Goal: Transaction & Acquisition: Purchase product/service

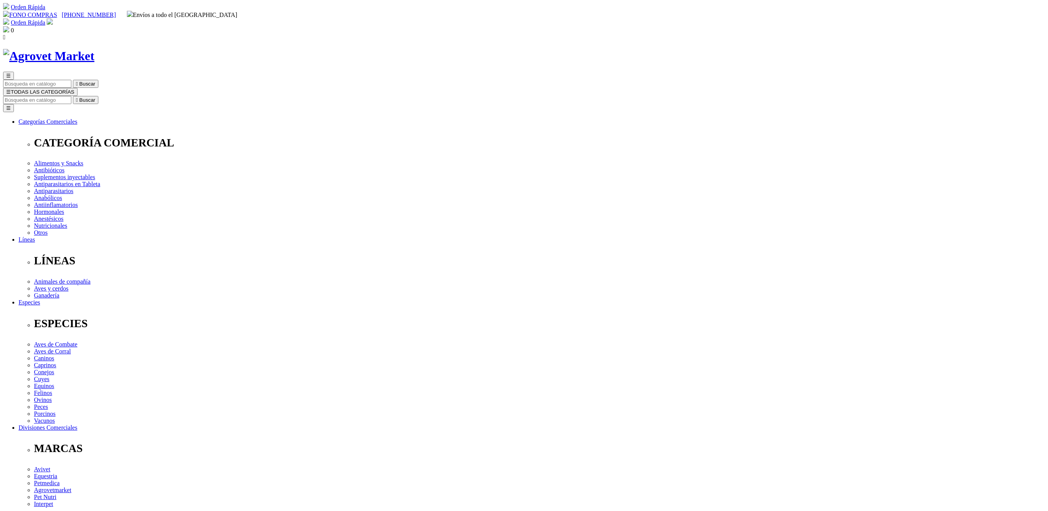
drag, startPoint x: 597, startPoint y: 223, endPoint x: 666, endPoint y: 228, distance: 68.4
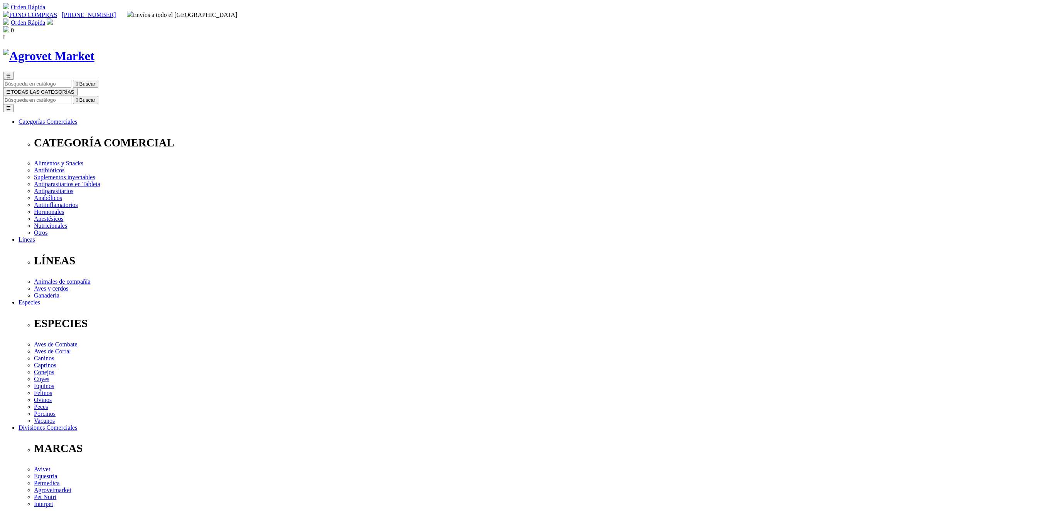
radio input "true"
select select "0"
radio input "true"
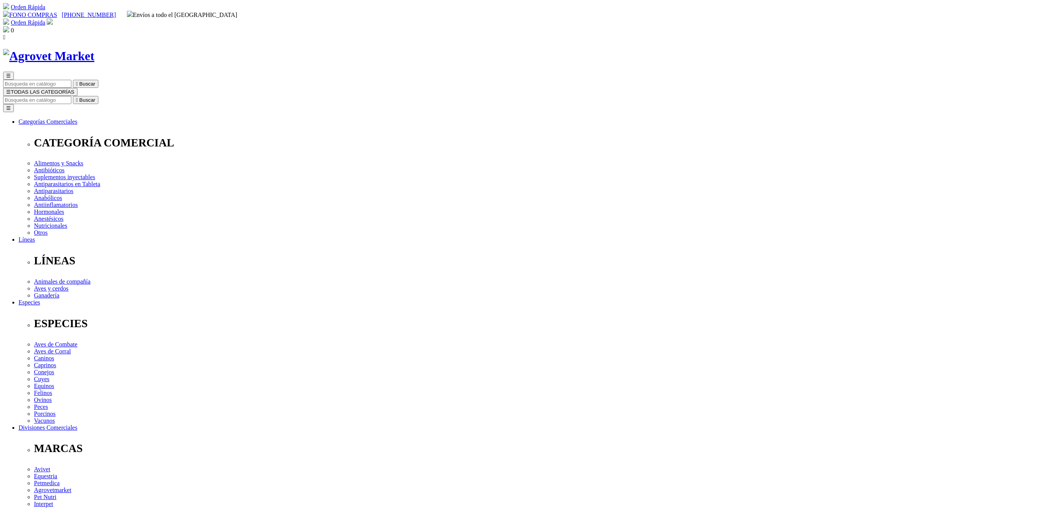
select select "0"
click at [94, 47] on img at bounding box center [48, 54] width 91 height 14
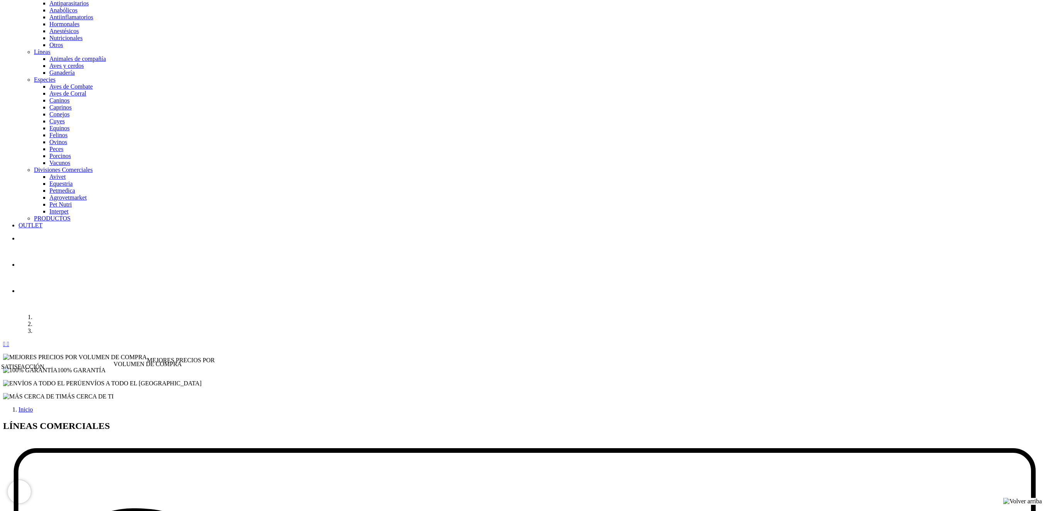
scroll to position [677, 0]
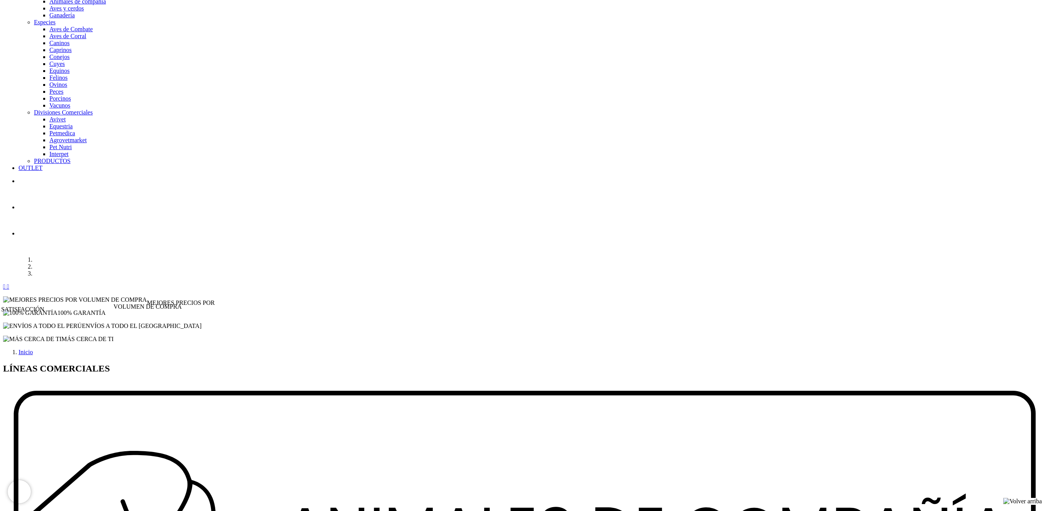
drag, startPoint x: 326, startPoint y: 400, endPoint x: 268, endPoint y: 392, distance: 58.7
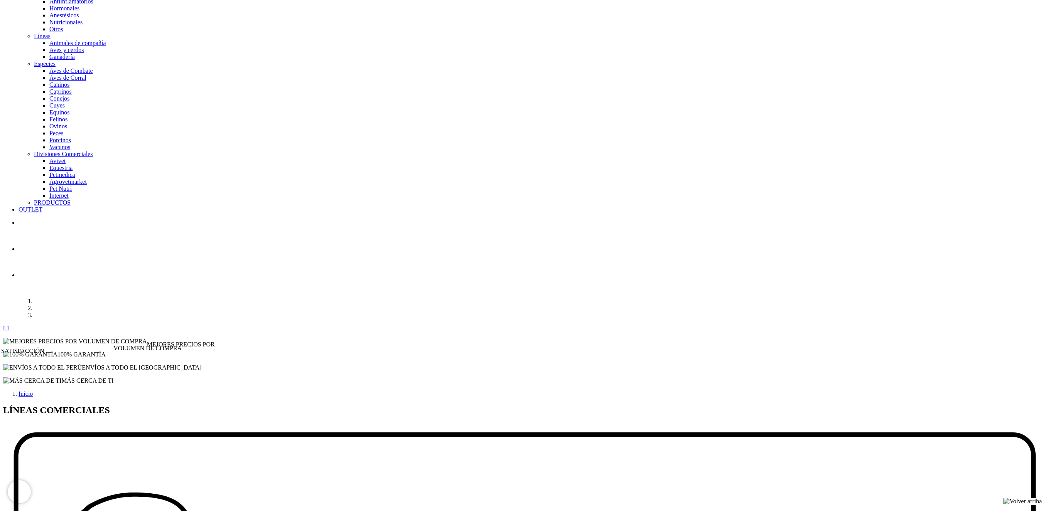
scroll to position [635, 0]
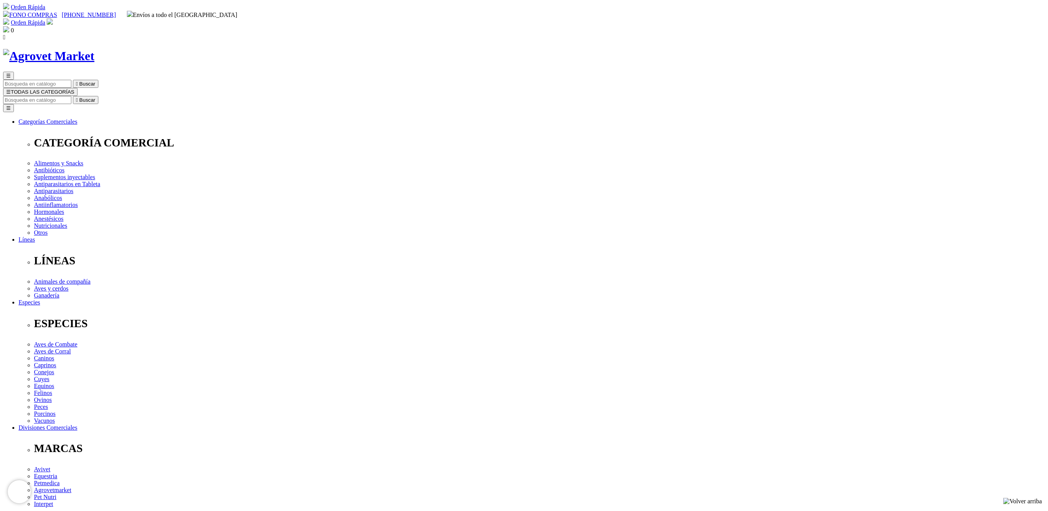
click at [9, 26] on img at bounding box center [6, 29] width 6 height 6
click at [14, 27] on span "0" at bounding box center [12, 30] width 3 height 7
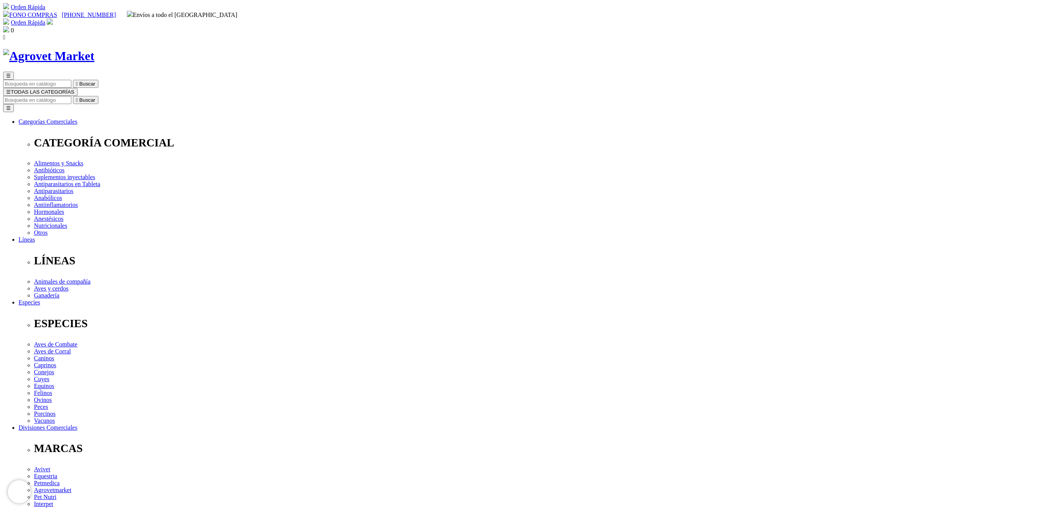
click at [94, 49] on img at bounding box center [48, 56] width 91 height 14
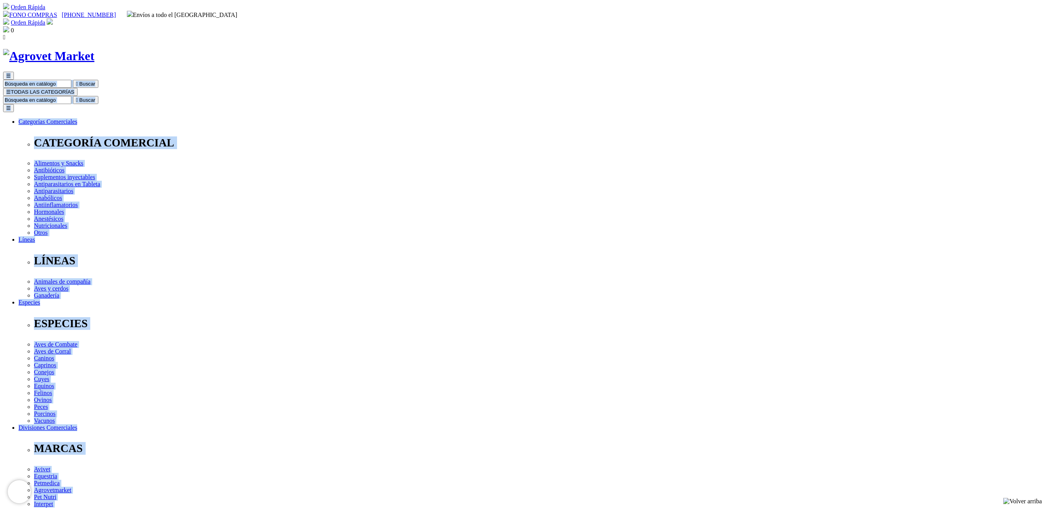
drag, startPoint x: 296, startPoint y: 38, endPoint x: 369, endPoint y: 40, distance: 73.3
click at [369, 49] on div "☰  Buscar ☰ TODAS LAS CATEGORÍAS  Buscar Toggle navigation ☰ Categorías Comer…" at bounding box center [524, 303] width 1042 height 508
click at [94, 49] on img at bounding box center [48, 56] width 91 height 14
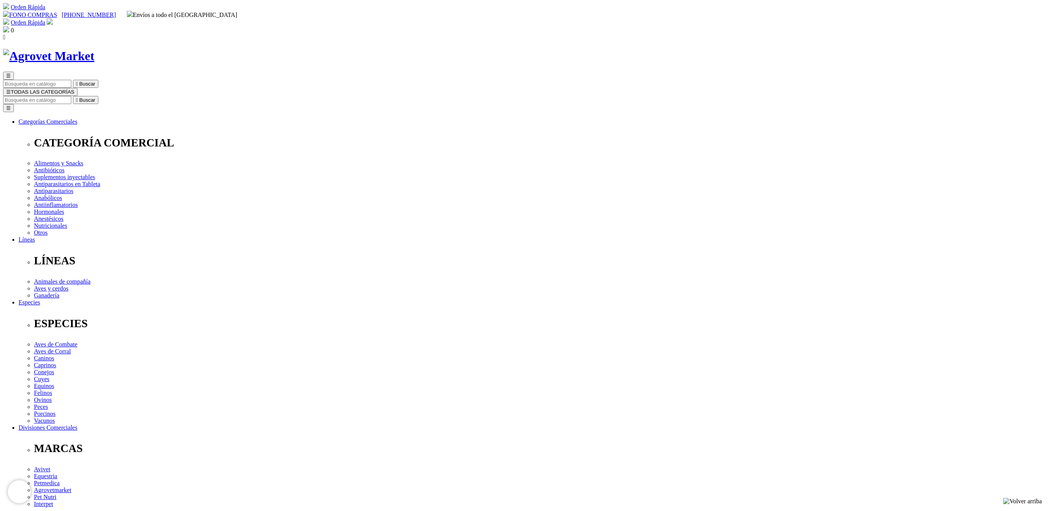
drag, startPoint x: 391, startPoint y: 39, endPoint x: 317, endPoint y: 36, distance: 74.1
click at [317, 49] on div at bounding box center [524, 56] width 1042 height 14
copy link
click at [94, 49] on img at bounding box center [48, 56] width 91 height 14
drag, startPoint x: 230, startPoint y: 48, endPoint x: 252, endPoint y: 52, distance: 21.9
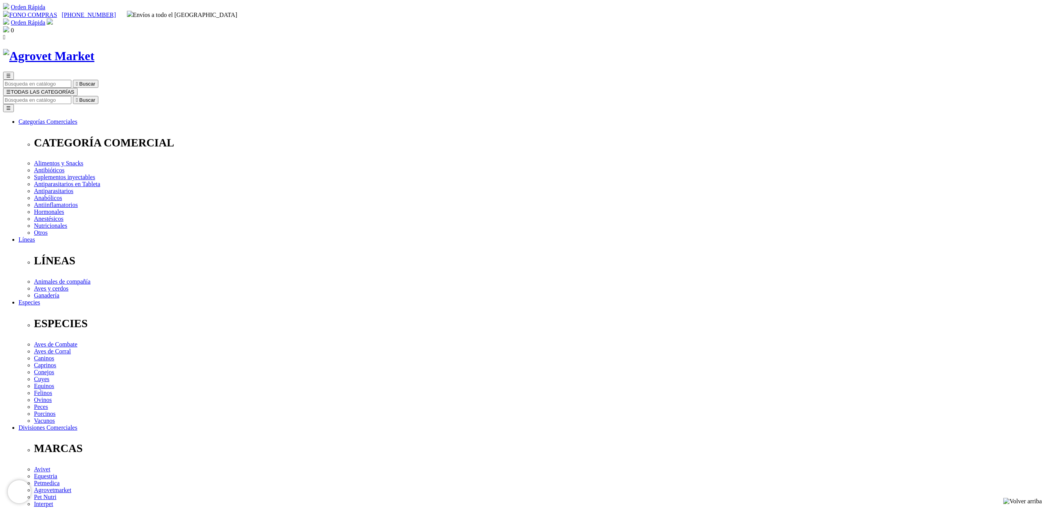
click at [231, 49] on div "☰  Buscar ☰ TODAS LAS CATEGORÍAS  Buscar Toggle navigation ☰ Categorías Comer…" at bounding box center [524, 303] width 1042 height 508
click at [94, 49] on img at bounding box center [48, 56] width 91 height 14
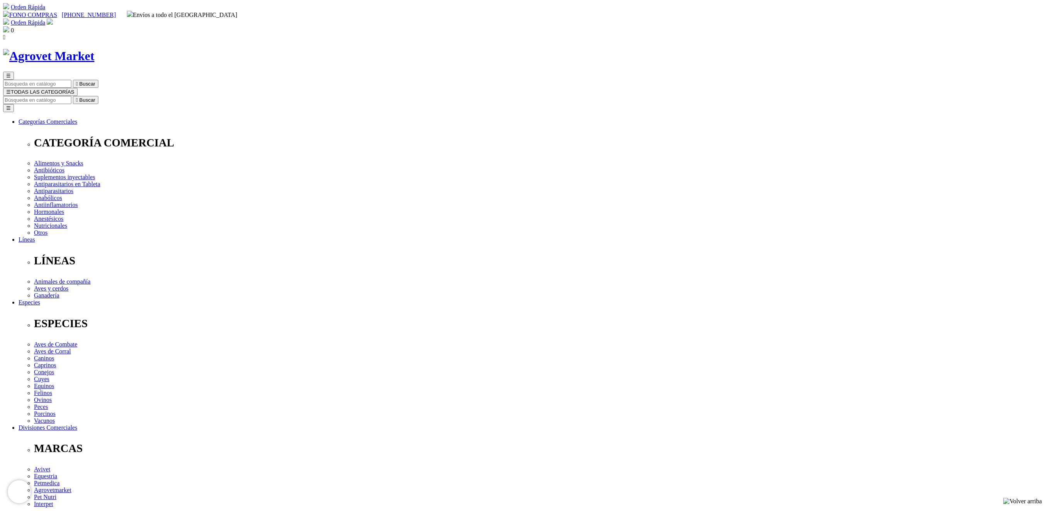
drag, startPoint x: 170, startPoint y: 49, endPoint x: 172, endPoint y: 44, distance: 5.5
click at [170, 49] on div "☰  Buscar ☰ TODAS LAS CATEGORÍAS  Buscar Toggle navigation ☰ Categorías Comer…" at bounding box center [524, 303] width 1042 height 508
click at [94, 49] on img at bounding box center [48, 56] width 91 height 14
drag, startPoint x: 191, startPoint y: 27, endPoint x: 170, endPoint y: 13, distance: 25.7
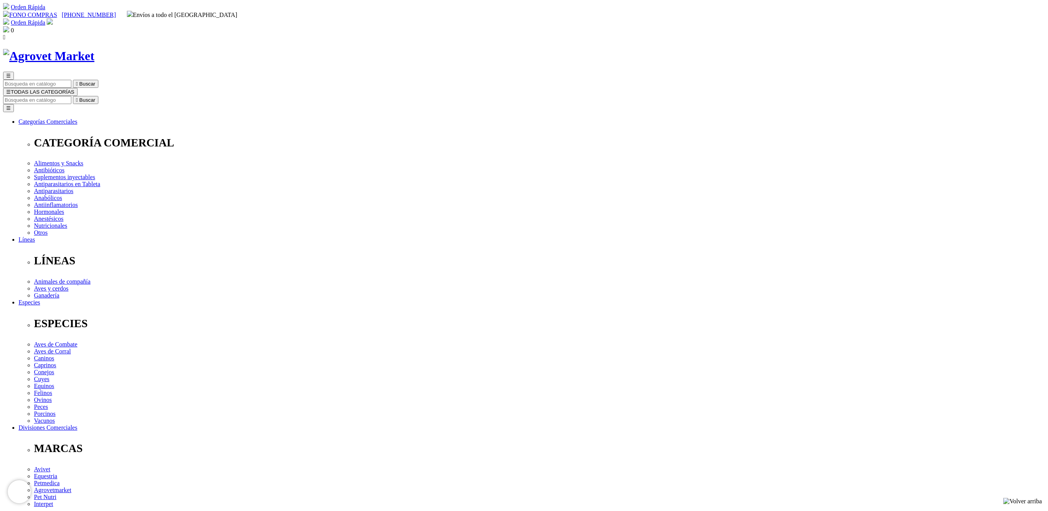
click at [191, 49] on div "☰  Buscar ☰ TODAS LAS CATEGORÍAS  Buscar Toggle navigation ☰ Categorías Comer…" at bounding box center [524, 303] width 1042 height 508
